Goal: Task Accomplishment & Management: Use online tool/utility

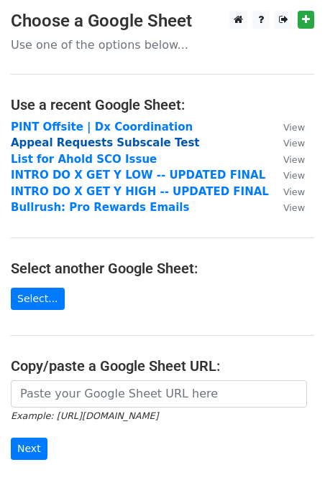
click at [98, 144] on strong "Appeal Requests Subscale Test" at bounding box center [105, 142] width 189 height 13
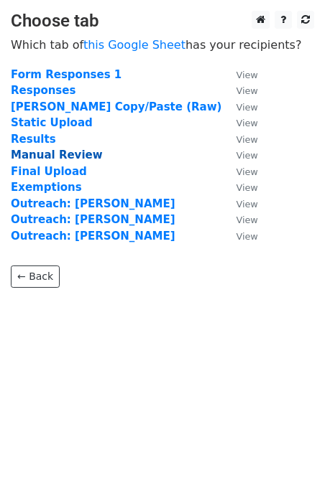
click at [57, 154] on strong "Manual Review" at bounding box center [57, 155] width 92 height 13
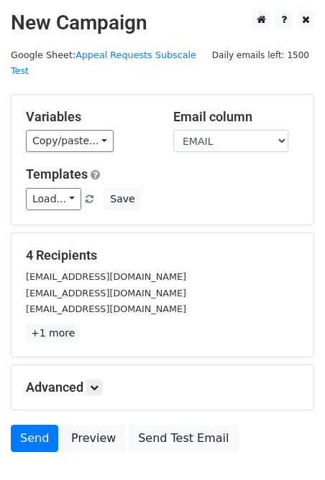
scroll to position [78, 0]
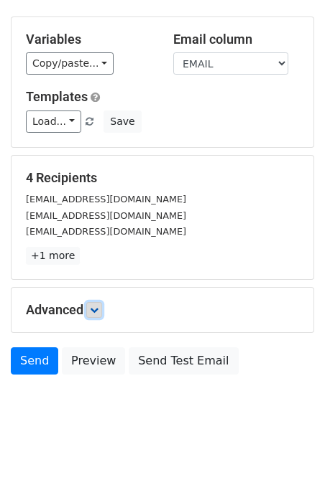
click at [99, 302] on link at bounding box center [94, 310] width 16 height 16
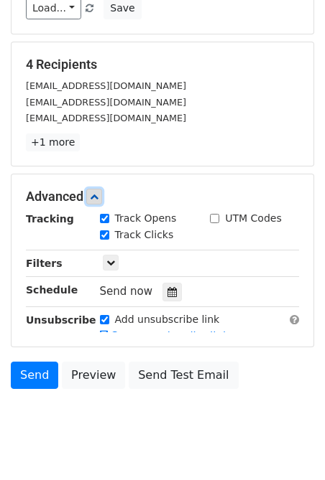
scroll to position [218, 0]
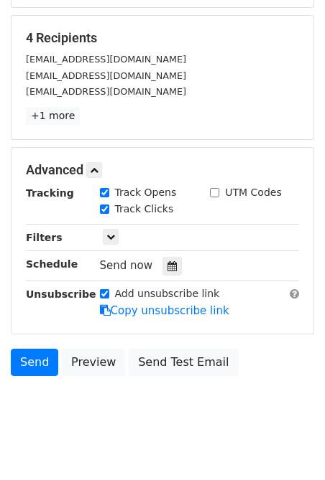
click at [107, 229] on div "Tracking Track Opens UTM Codes Track Clicks Filters Only include spreadsheet ro…" at bounding box center [162, 252] width 273 height 134
click at [107, 229] on link at bounding box center [111, 237] width 16 height 16
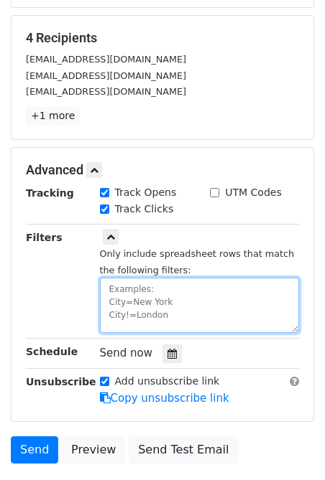
click at [111, 278] on textarea at bounding box center [200, 305] width 200 height 55
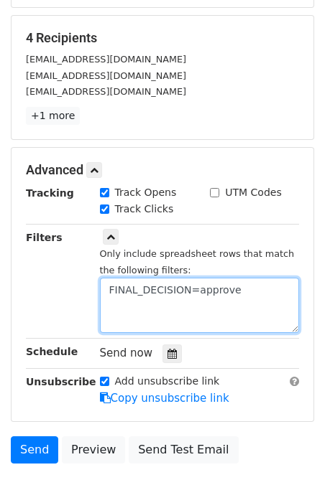
type textarea "FINAL_DECISION=approve"
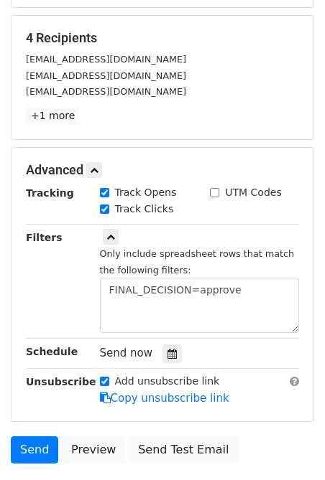
click at [172, 249] on small "Only include spreadsheet rows that match the following filters:" at bounding box center [197, 262] width 195 height 27
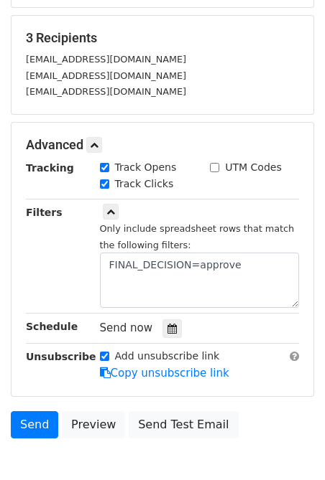
scroll to position [0, 0]
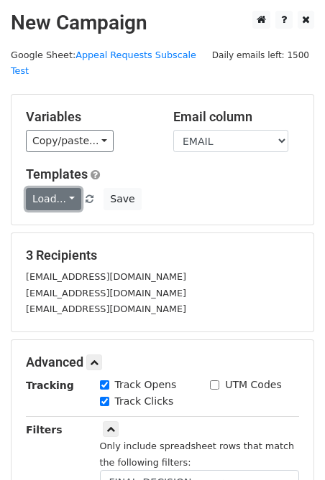
click at [65, 188] on link "Load..." at bounding box center [53, 199] width 55 height 22
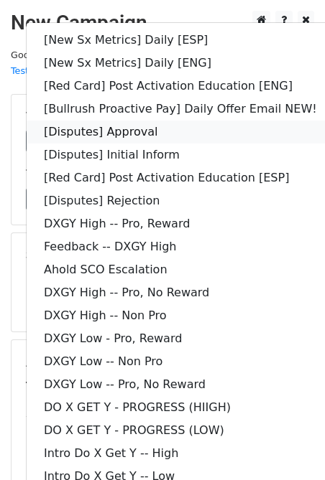
click at [185, 121] on link "[Disputes] Approval" at bounding box center [180, 132] width 307 height 23
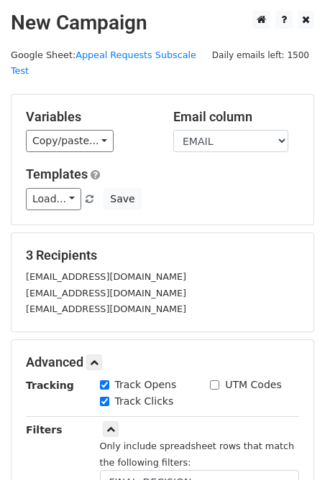
scroll to position [280, 0]
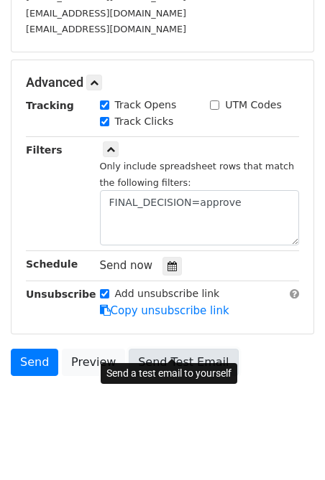
click at [172, 355] on link "Send Test Email" at bounding box center [183, 362] width 109 height 27
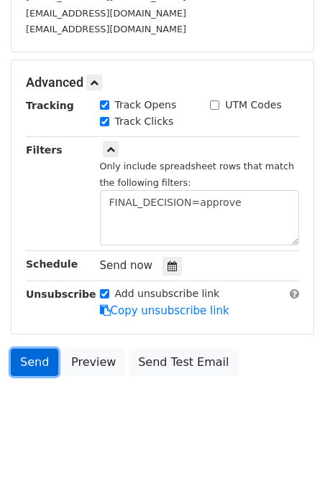
click at [38, 349] on link "Send" at bounding box center [34, 362] width 47 height 27
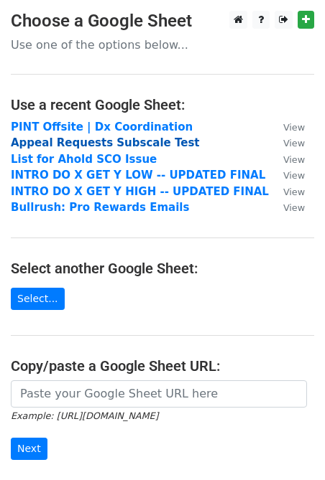
click at [104, 147] on strong "Appeal Requests Subscale Test" at bounding box center [105, 142] width 189 height 13
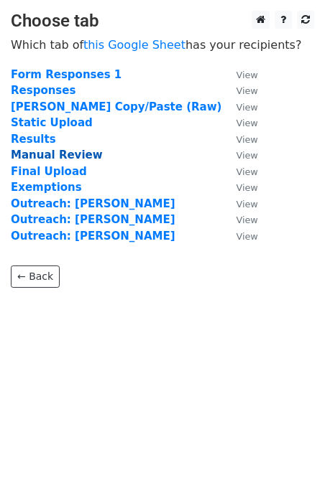
click at [51, 155] on strong "Manual Review" at bounding box center [57, 155] width 92 height 13
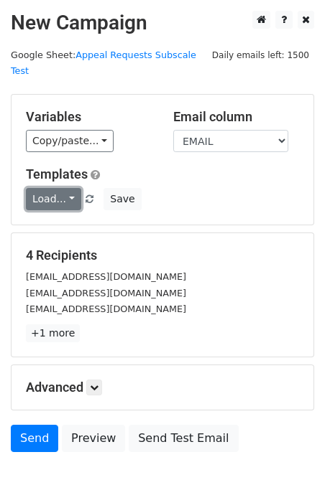
click at [69, 188] on link "Load..." at bounding box center [53, 199] width 55 height 22
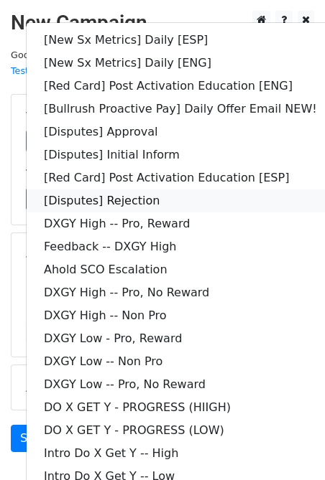
click at [164, 190] on link "[Disputes] Rejection" at bounding box center [180, 201] width 307 height 23
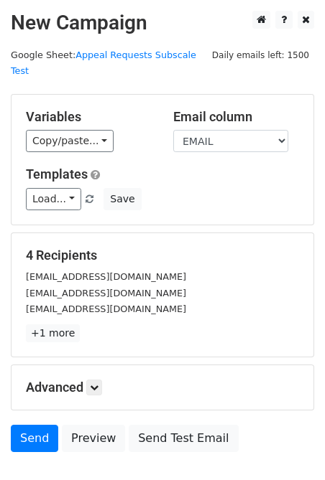
scroll to position [78, 0]
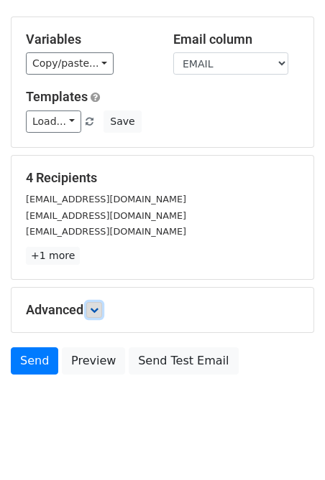
click at [97, 306] on icon at bounding box center [94, 310] width 9 height 9
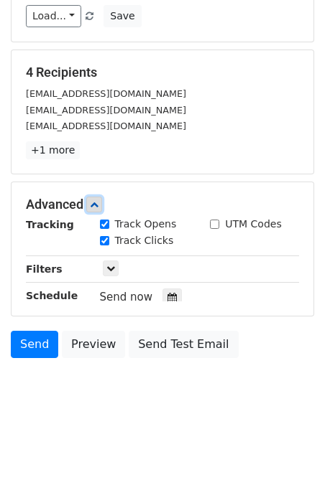
scroll to position [218, 0]
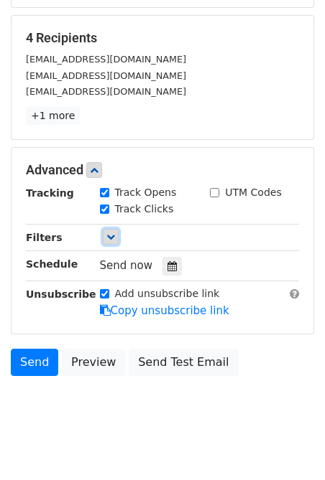
click at [111, 233] on icon at bounding box center [110, 237] width 9 height 9
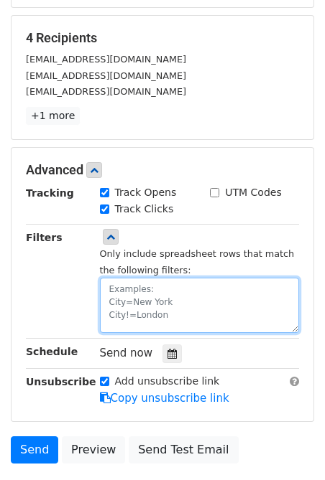
click at [136, 281] on textarea at bounding box center [200, 305] width 200 height 55
type textarea "FINAL_DECISION=reject"
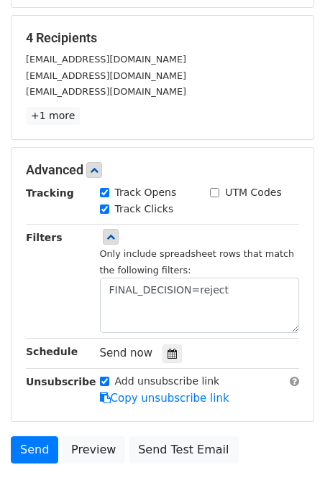
click at [62, 251] on div "Filters" at bounding box center [52, 282] width 74 height 104
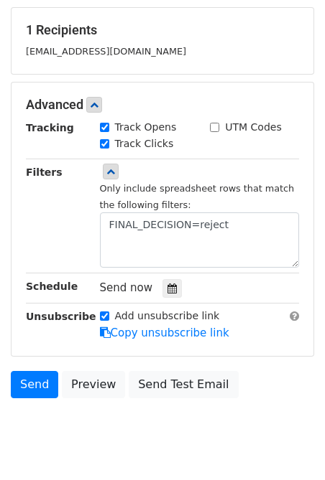
scroll to position [248, 0]
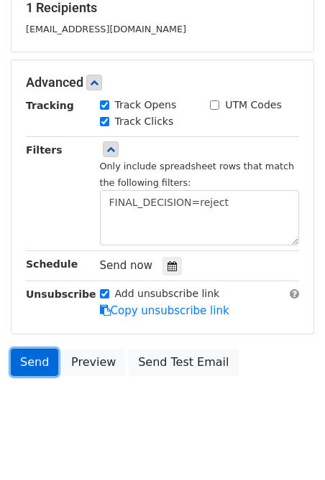
click at [33, 349] on link "Send" at bounding box center [34, 362] width 47 height 27
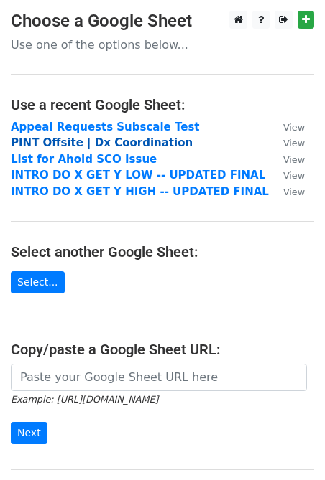
click at [81, 145] on strong "PINT Offsite | Dx Coordination" at bounding box center [102, 142] width 182 height 13
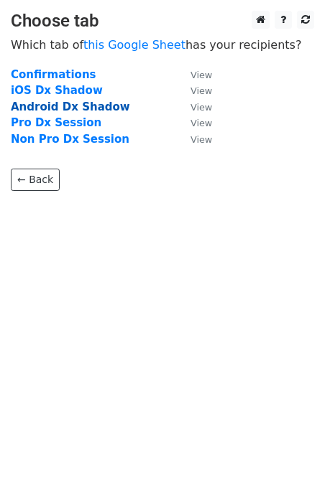
click at [49, 103] on strong "Android Dx Shadow" at bounding box center [70, 107] width 119 height 13
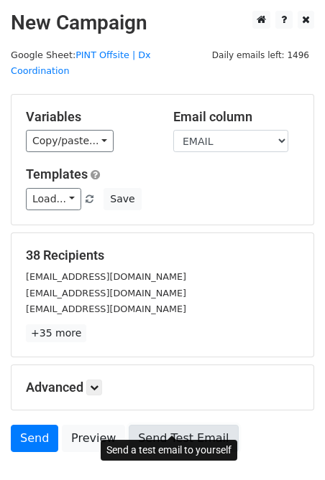
click at [163, 425] on link "Send Test Email" at bounding box center [183, 438] width 109 height 27
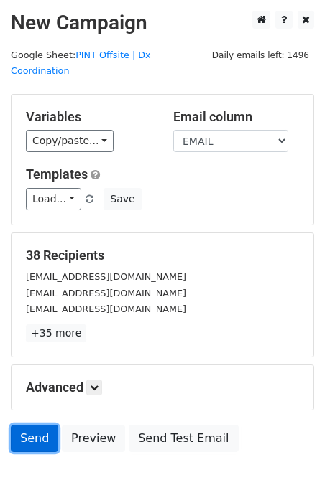
click at [30, 425] on link "Send" at bounding box center [34, 438] width 47 height 27
